Goal: Task Accomplishment & Management: Use online tool/utility

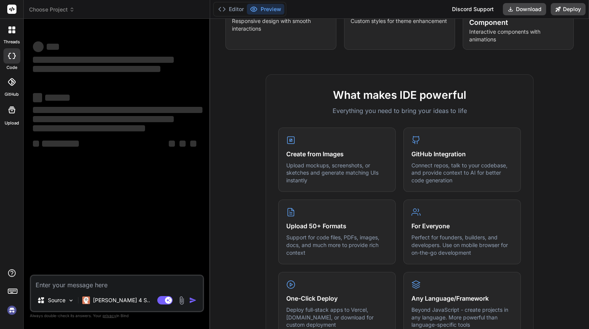
scroll to position [230, 0]
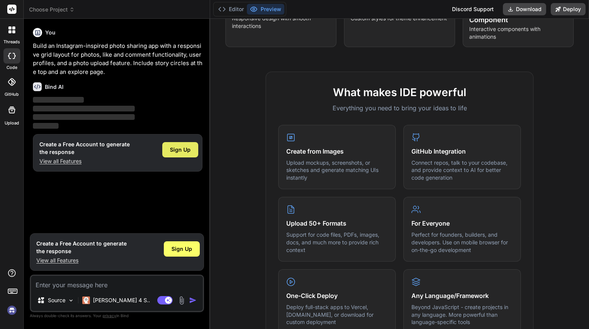
click at [187, 148] on span "Sign Up" at bounding box center [180, 150] width 21 height 8
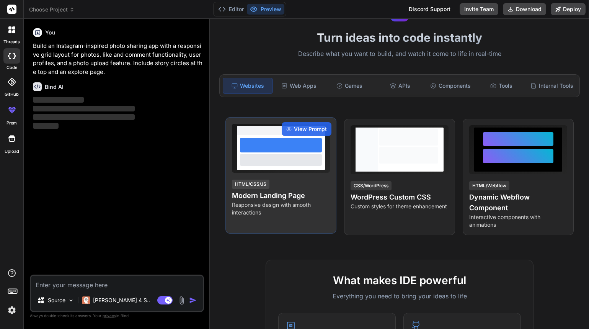
scroll to position [38, 0]
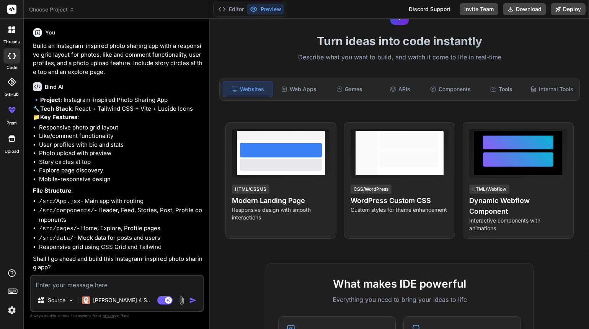
type textarea "x"
click at [96, 285] on textarea at bounding box center [117, 283] width 172 height 14
type textarea "y"
type textarea "x"
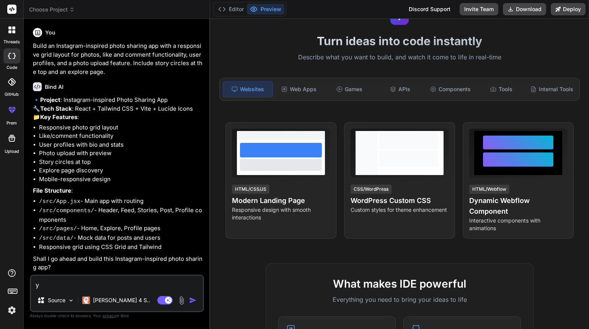
type textarea "ye"
type textarea "x"
type textarea "yes"
type textarea "x"
type textarea "yes"
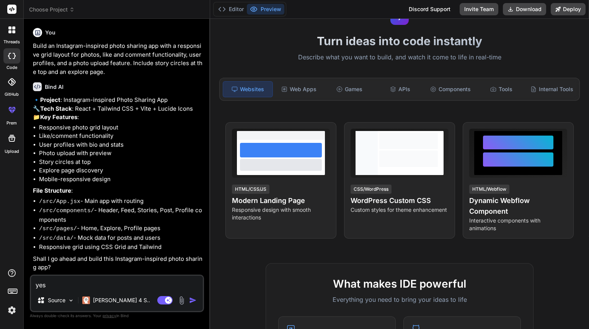
click at [191, 299] on img "button" at bounding box center [193, 300] width 8 height 8
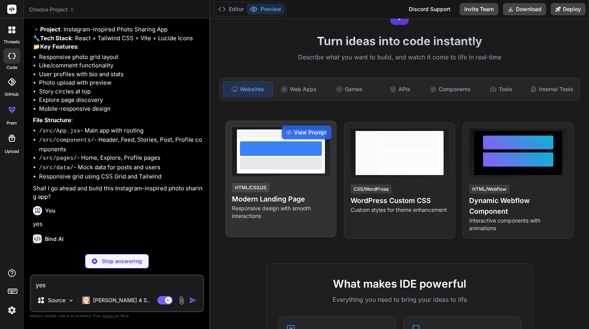
scroll to position [92, 0]
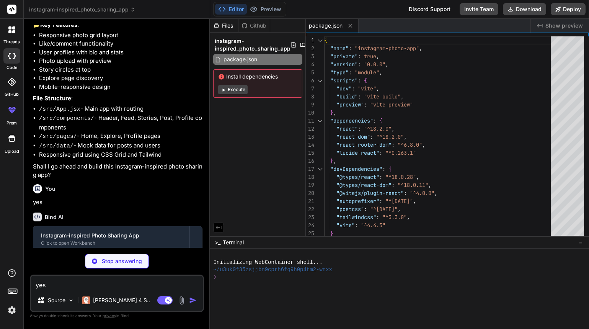
type textarea "x"
type textarea "<script type="module" src="/src/main.jsx"></script> </body> </html>"
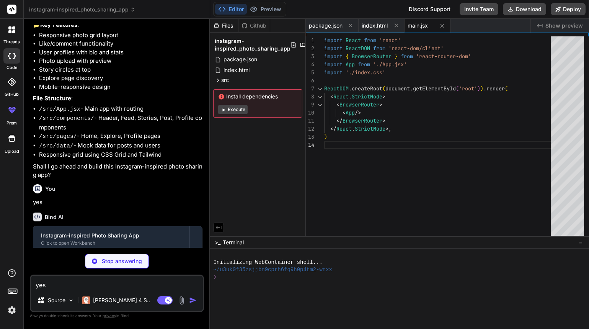
type textarea "x"
type textarea "} .masonry-item { break-inside: avoid; margin-bottom: 1px; }"
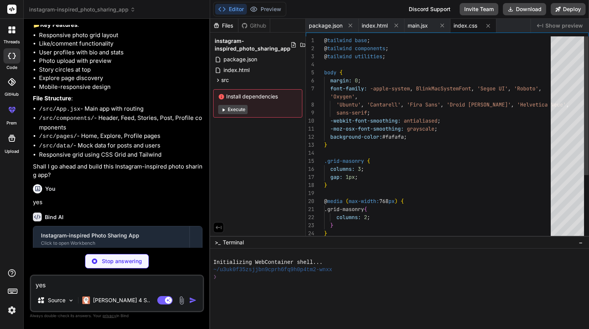
type textarea "x"
type textarea "}"
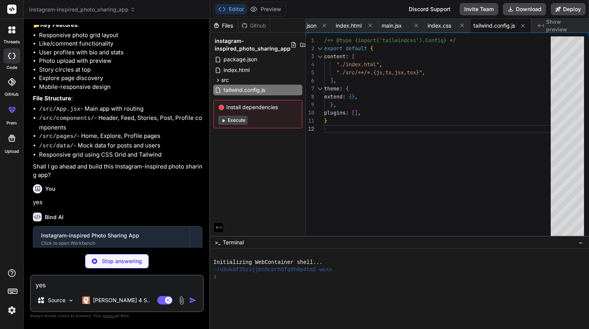
type textarea "x"
type textarea "export default { plugins: { tailwindcss: {}, autoprefixer: {}, }, }"
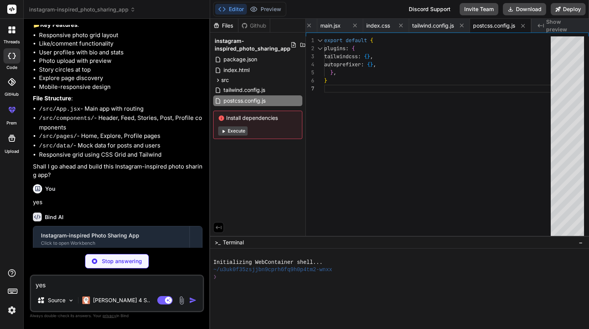
scroll to position [0, 141]
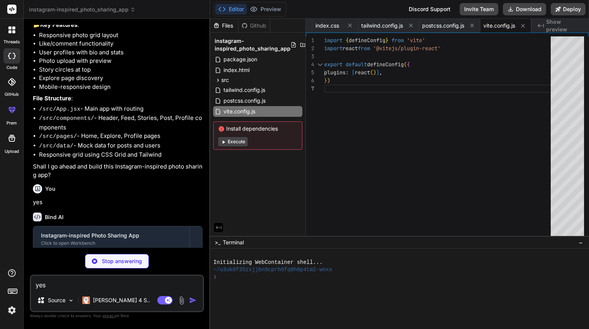
type textarea "x"
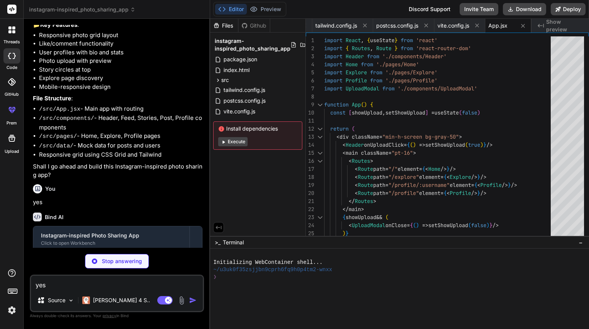
click at [240, 140] on button "Execute" at bounding box center [232, 141] width 29 height 9
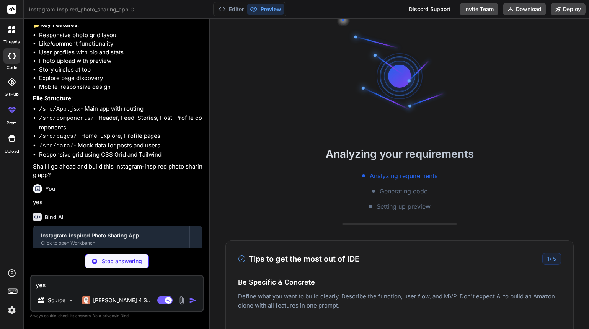
type textarea "x"
type textarea ") } export default Header"
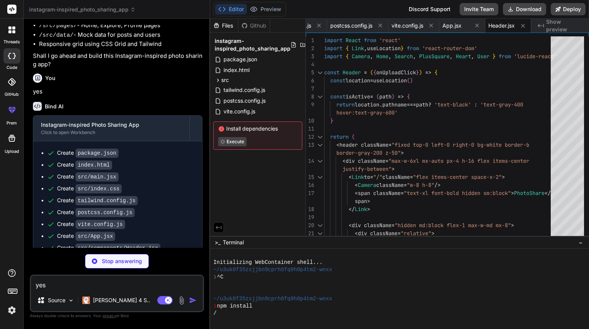
scroll to position [207, 0]
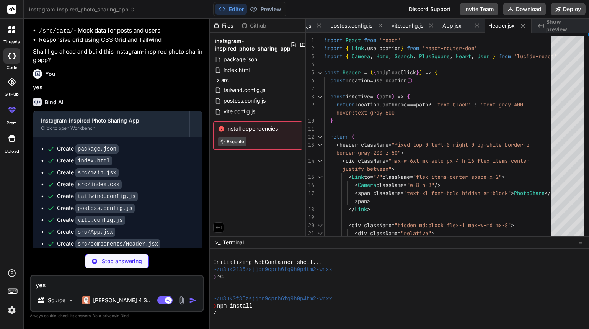
type textarea "x"
type textarea "</div> </div> ) } export default Stories"
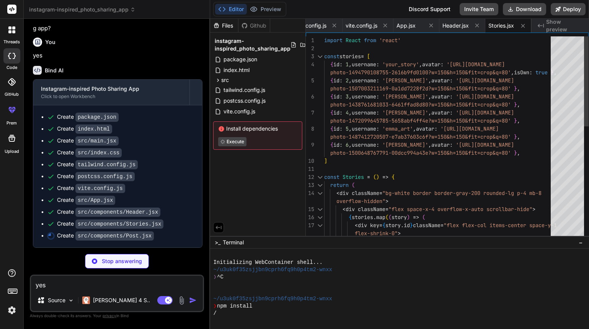
scroll to position [253, 0]
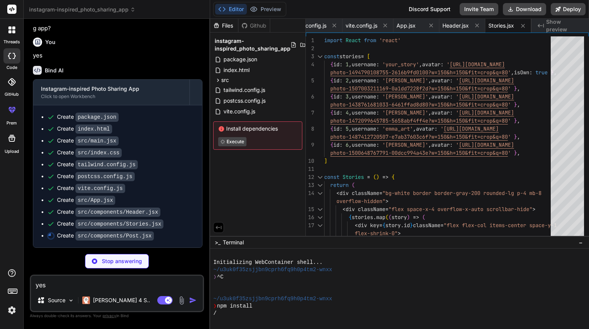
type textarea "x"
type textarea "export default Post"
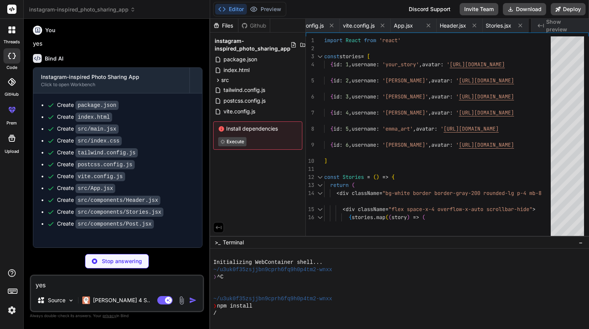
type textarea "x"
type textarea "</div> ) } export default UploadModal"
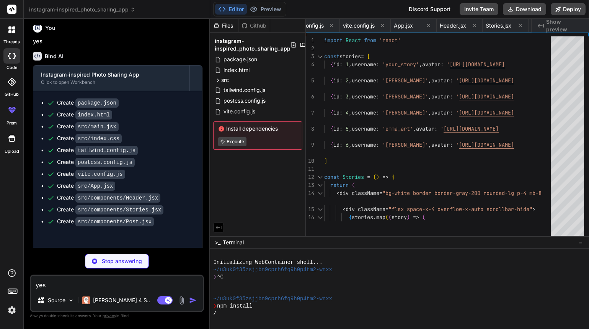
type textarea "x"
type textarea "} export default Explore"
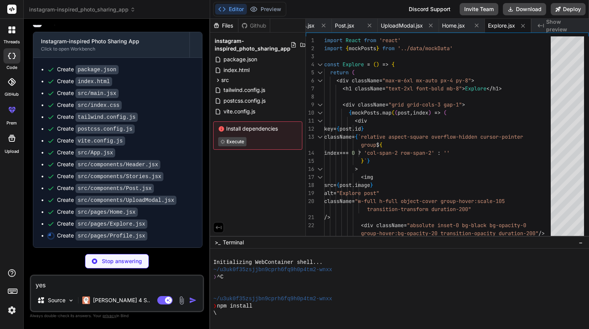
scroll to position [300, 0]
type textarea "x"
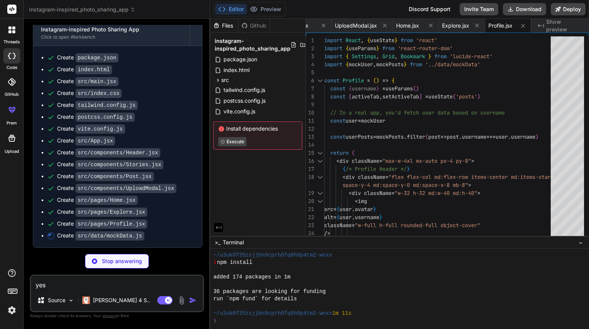
scroll to position [65, 0]
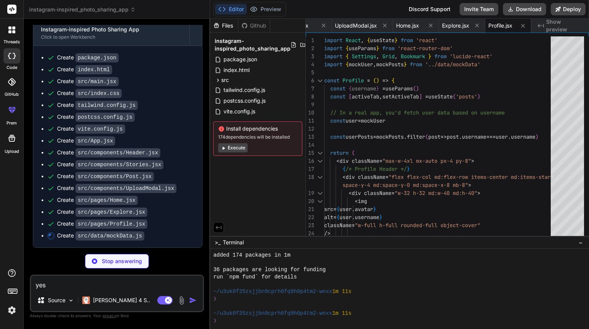
type textarea "x"
type textarea "comments: [ { username: 'latte_art_fan', text: 'That heart is perfect!' }, { us…"
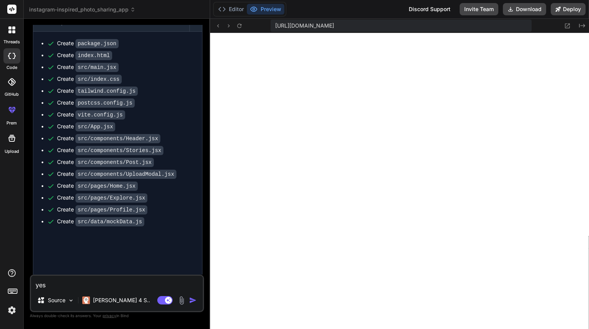
type textarea "x"
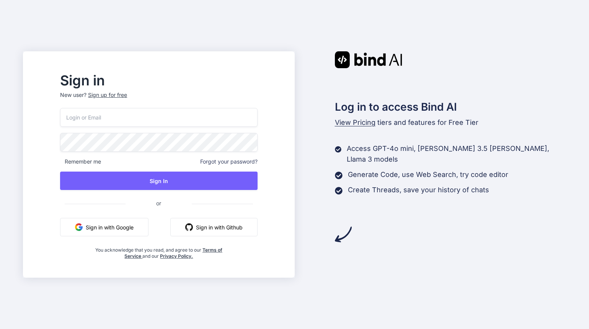
click at [145, 224] on button "Sign in with Google" at bounding box center [104, 227] width 88 height 18
